Goal: Information Seeking & Learning: Learn about a topic

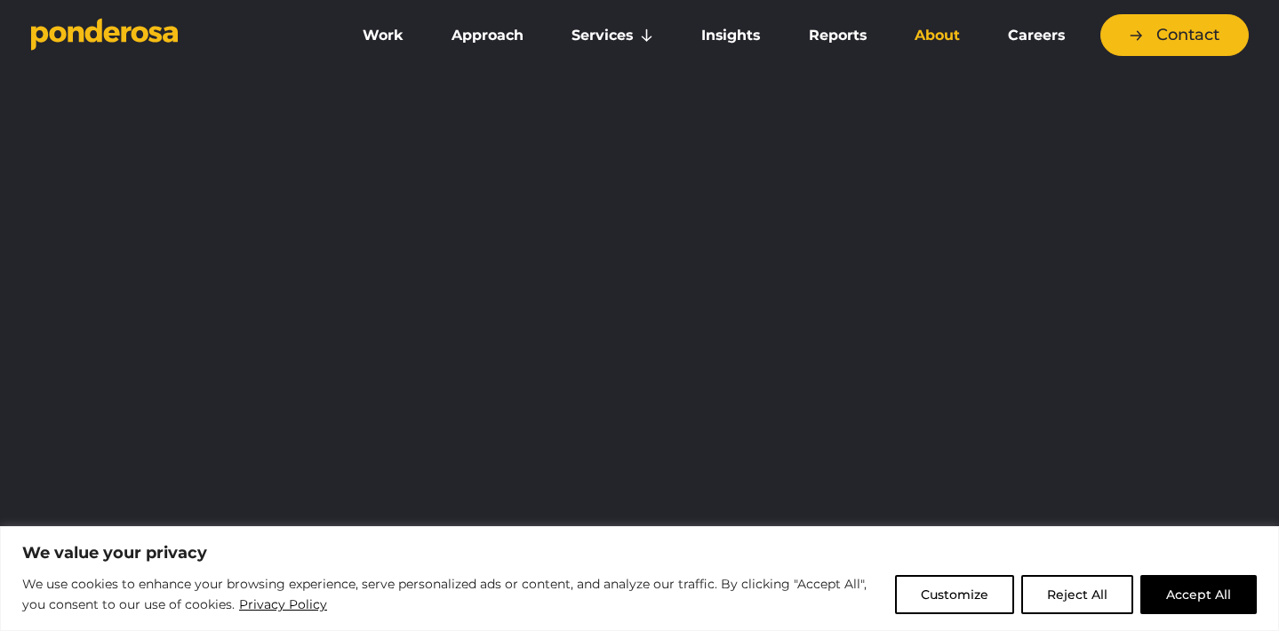
click at [945, 41] on link "About" at bounding box center [937, 35] width 86 height 37
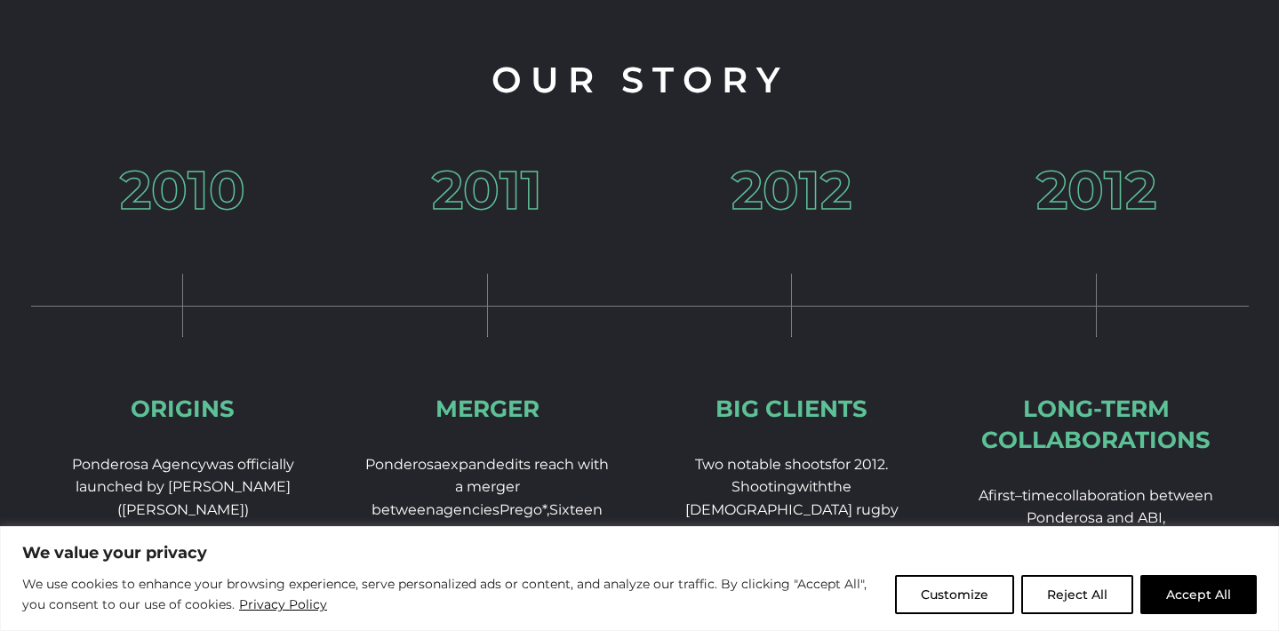
scroll to position [2832, 0]
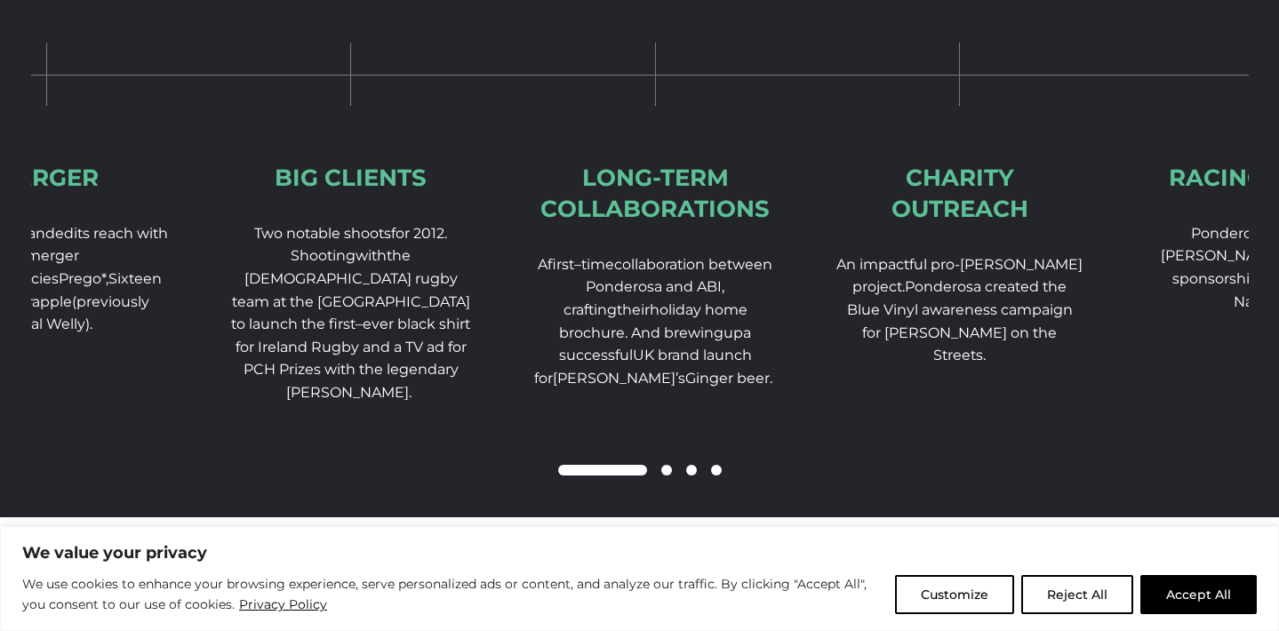
click at [301, 285] on span "Two notable shoots for 2012. Shooting w ith the Irish rugby team at the Aviva S…" at bounding box center [350, 313] width 239 height 176
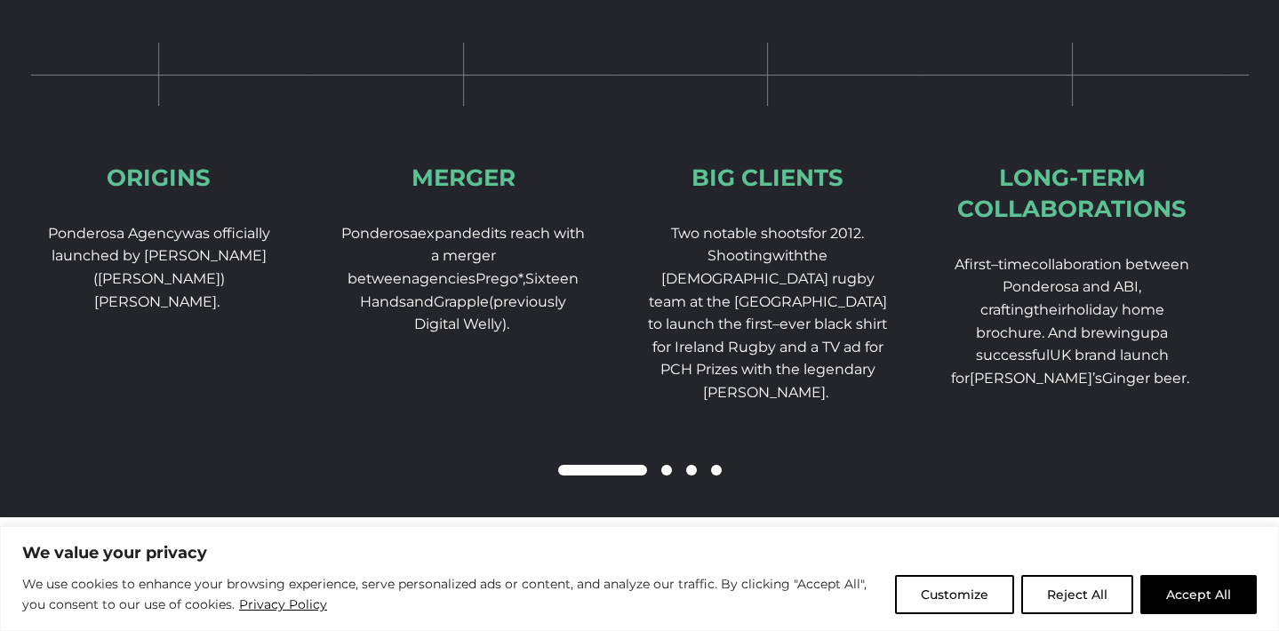
click at [645, 281] on p "Two notable shoots for 2012. Shooting w ith the Irish rugby team at the Aviva S…" at bounding box center [769, 313] width 248 height 182
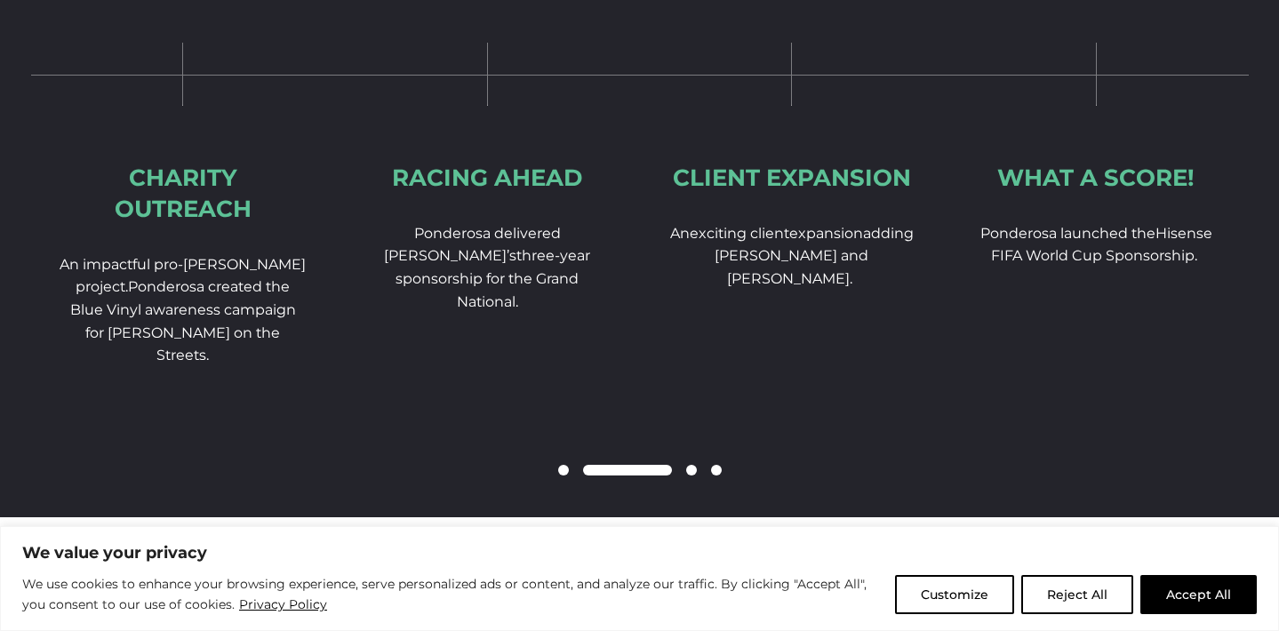
click at [669, 288] on p "A n e xciting client expansion adding Russell Hobbs and George Foreman." at bounding box center [793, 256] width 248 height 68
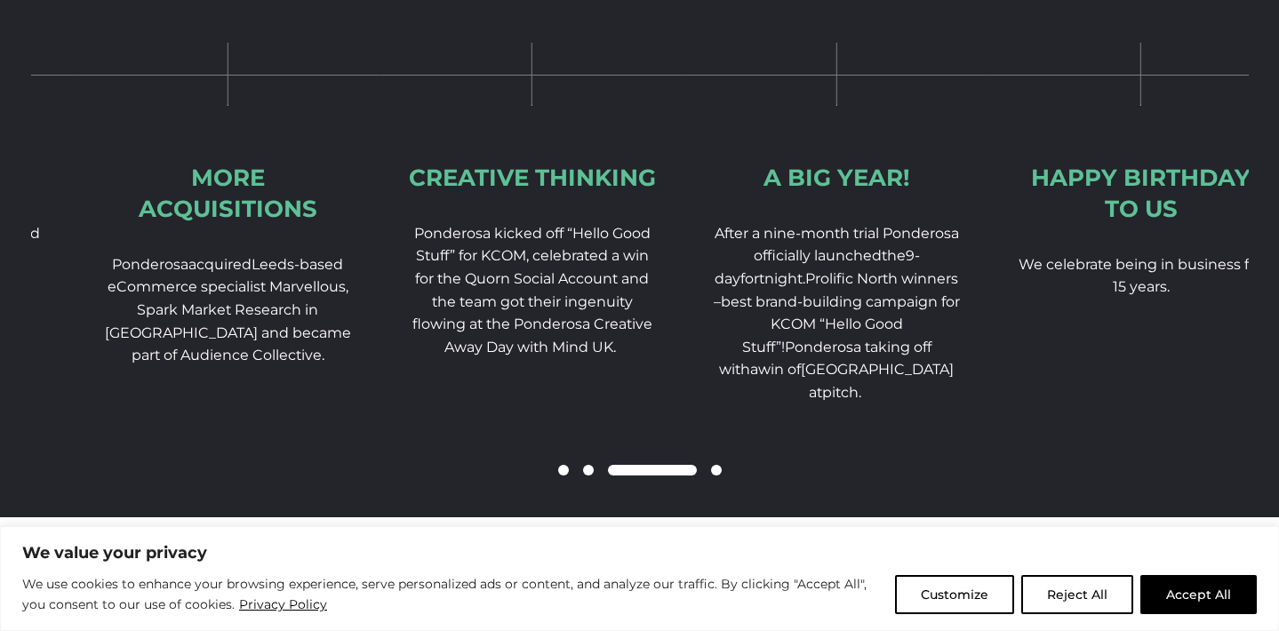
click at [603, 277] on p "Ponderosa kicked off “Hello Good Stuff” for KCOM, celebrated a win for the Quor…" at bounding box center [532, 290] width 248 height 137
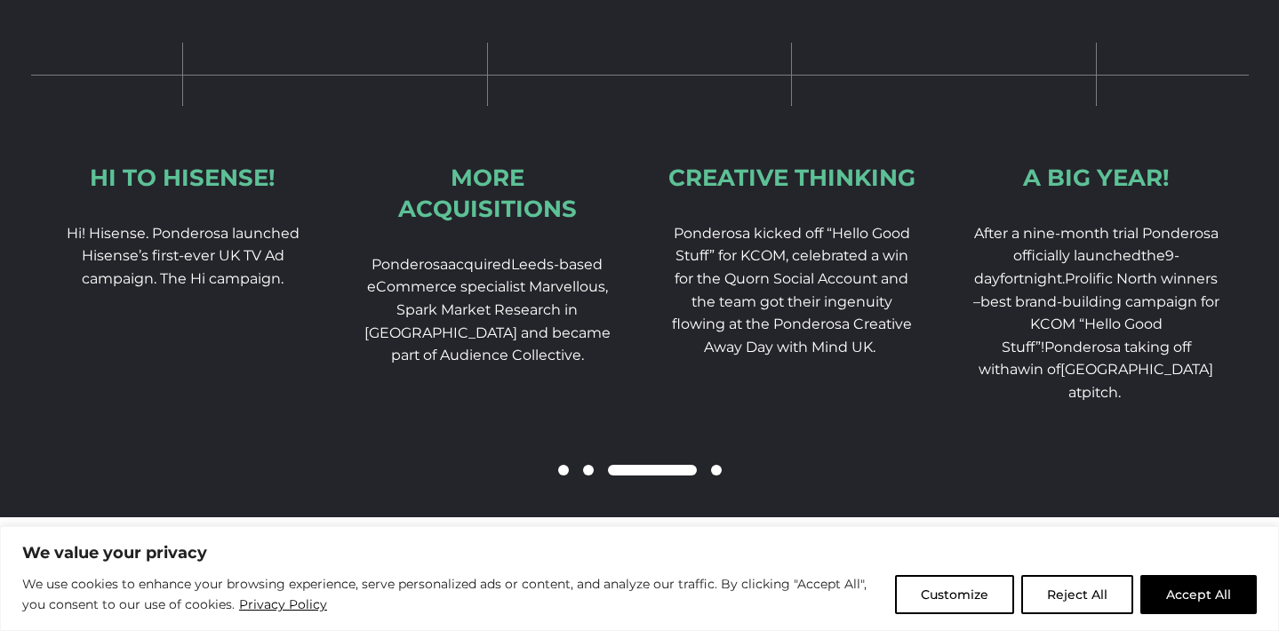
click at [1096, 603] on button "Reject All" at bounding box center [1078, 594] width 112 height 39
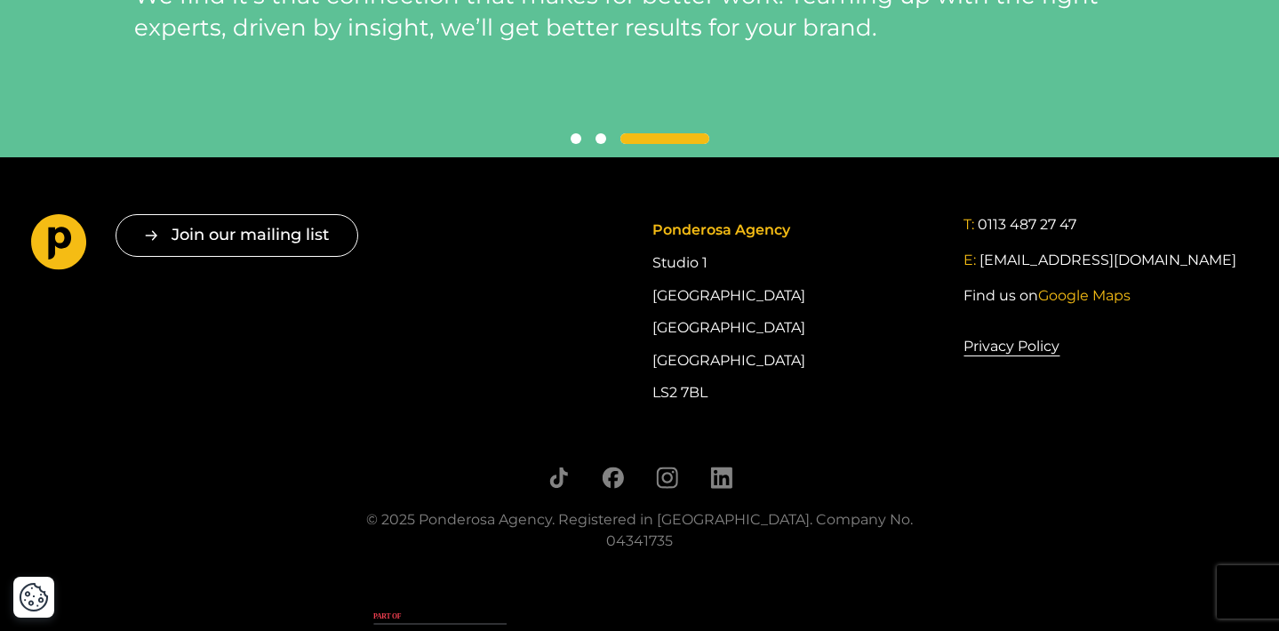
scroll to position [4238, 0]
